Goal: Find specific page/section: Find specific page/section

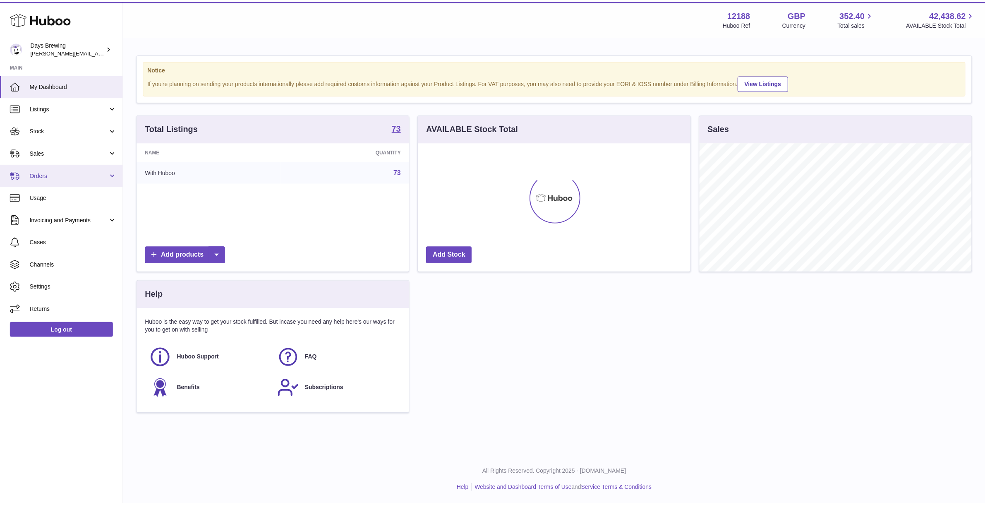
scroll to position [129, 274]
click at [46, 129] on span "Stock" at bounding box center [69, 131] width 79 height 8
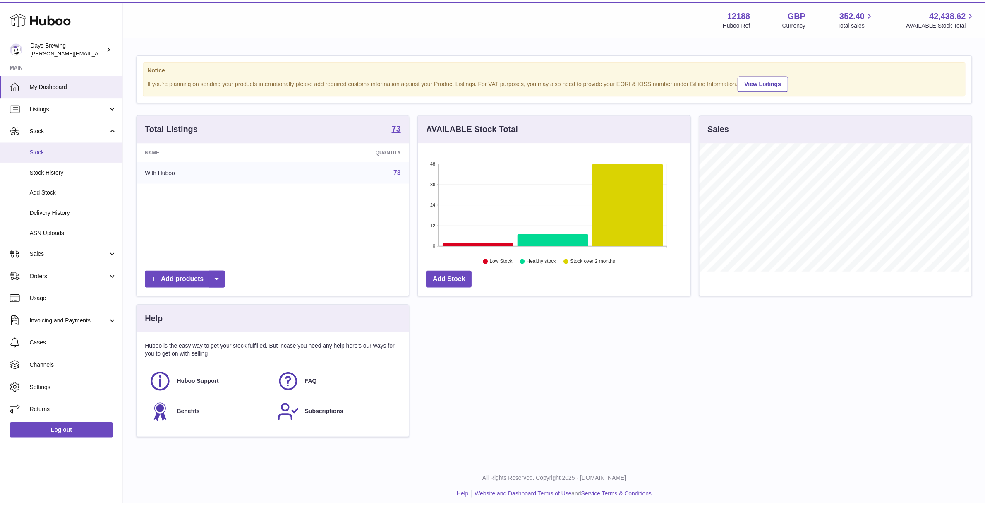
scroll to position [413501, 413358]
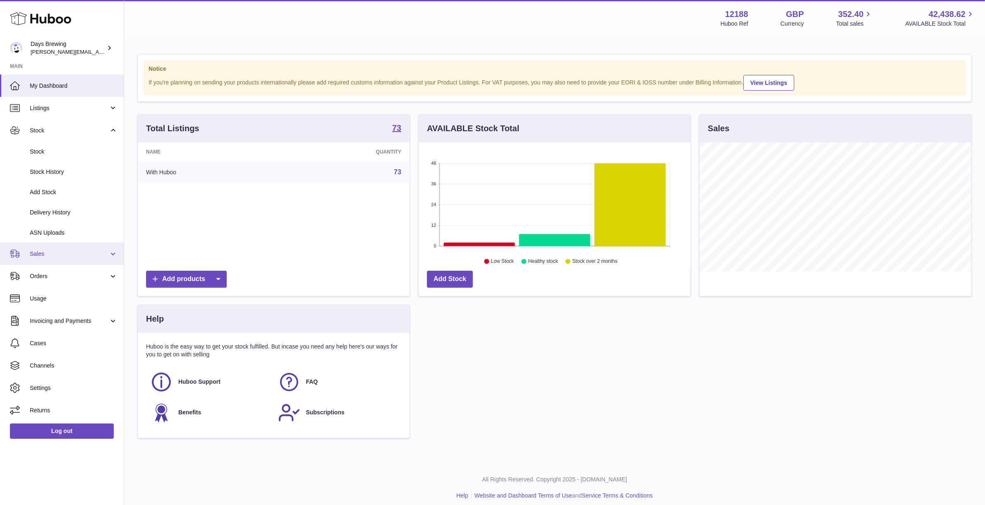
click at [44, 259] on link "Sales" at bounding box center [62, 253] width 124 height 22
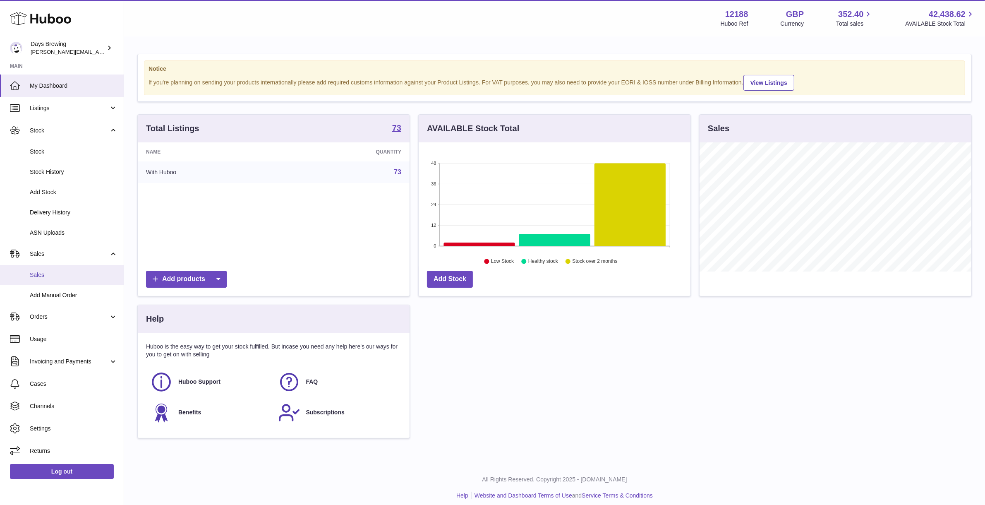
click at [44, 275] on span "Sales" at bounding box center [74, 275] width 88 height 8
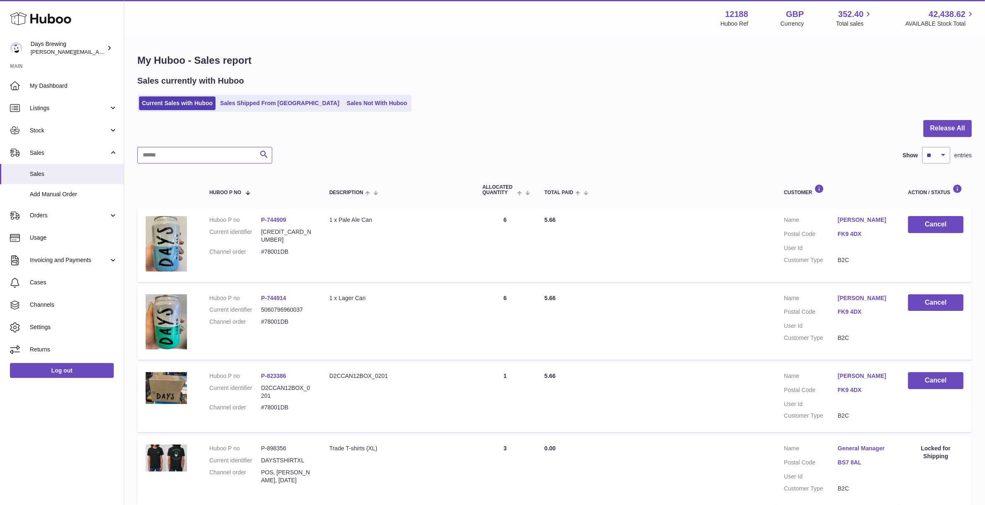
click at [235, 152] on input "text" at bounding box center [204, 155] width 135 height 17
type input "******"
